Goal: Information Seeking & Learning: Understand process/instructions

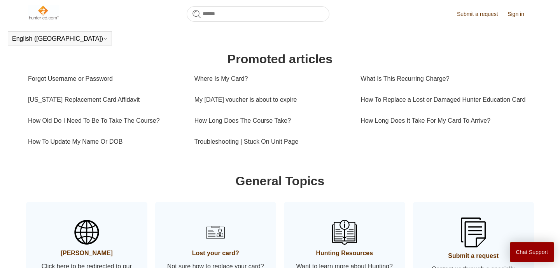
scroll to position [263, 0]
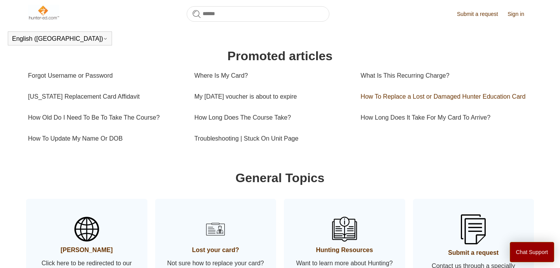
click at [370, 98] on link "How To Replace a Lost or Damaged Hunter Education Card" at bounding box center [443, 96] width 166 height 21
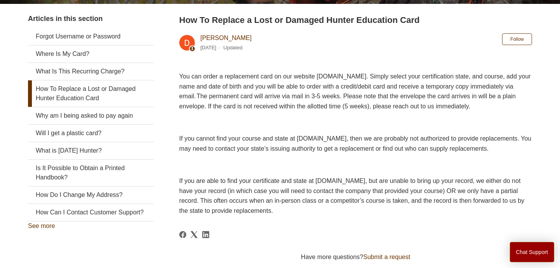
scroll to position [141, 0]
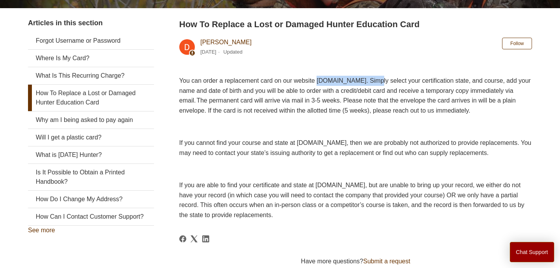
drag, startPoint x: 324, startPoint y: 80, endPoint x: 388, endPoint y: 79, distance: 65.0
click at [388, 79] on span "You can order a replacement card on our website www.ILostMyCard.com. Simply sel…" at bounding box center [355, 95] width 352 height 37
copy span "www.ILostMyCard.com"
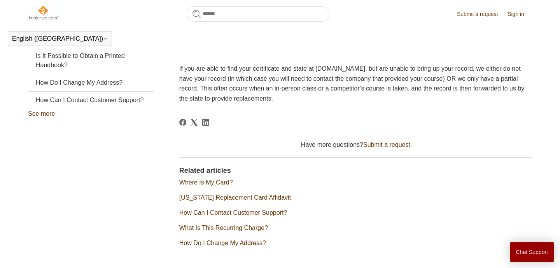
scroll to position [285, 0]
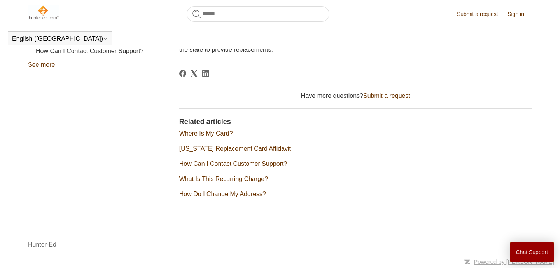
click at [209, 195] on link "How Do I Change My Address?" at bounding box center [222, 194] width 87 height 7
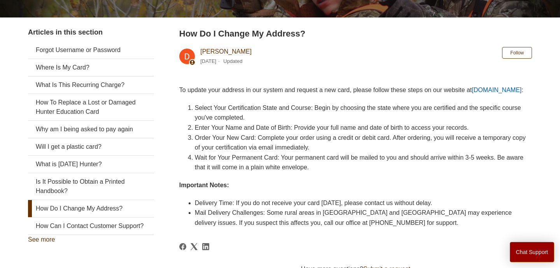
scroll to position [131, 0]
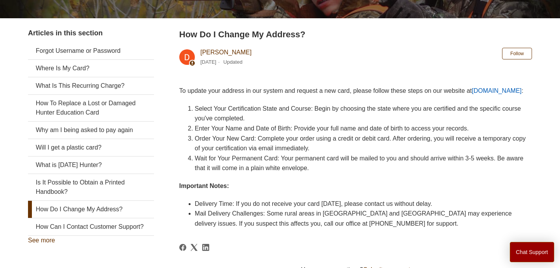
click at [472, 94] on link "[DOMAIN_NAME]" at bounding box center [497, 90] width 50 height 7
click at [525, 250] on button "Chat Support" at bounding box center [532, 252] width 45 height 20
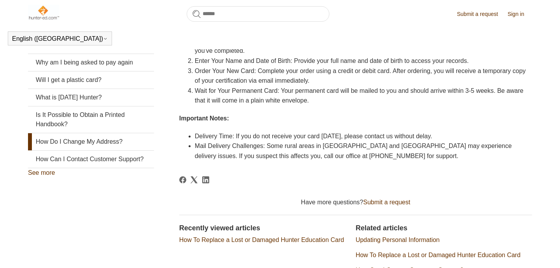
scroll to position [183, 0]
